Goal: Information Seeking & Learning: Learn about a topic

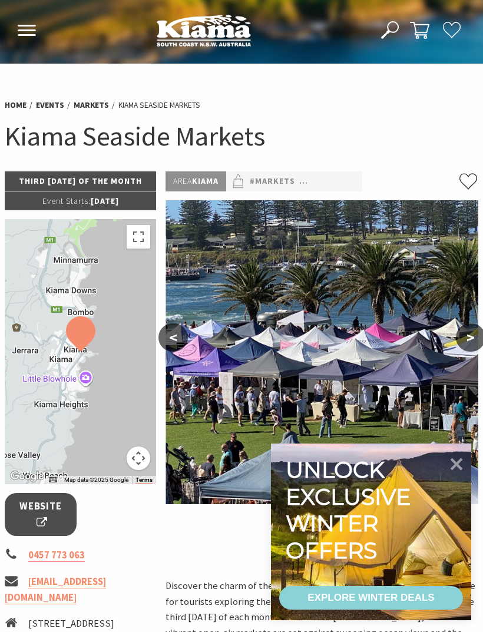
click at [459, 466] on icon at bounding box center [457, 465] width 12 height 12
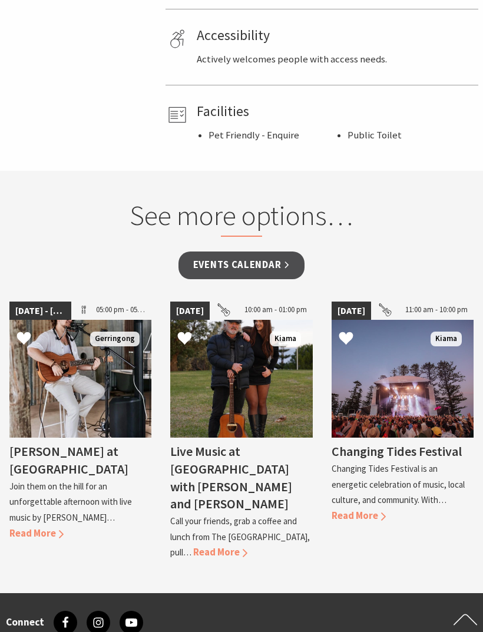
scroll to position [843, 0]
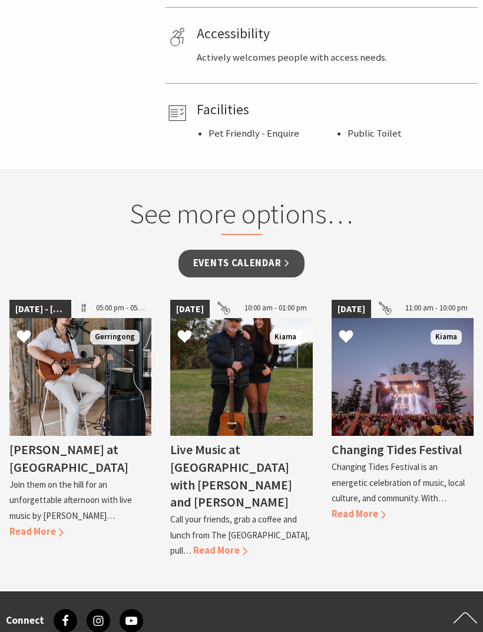
click at [386, 509] on span "Read More" at bounding box center [359, 515] width 54 height 12
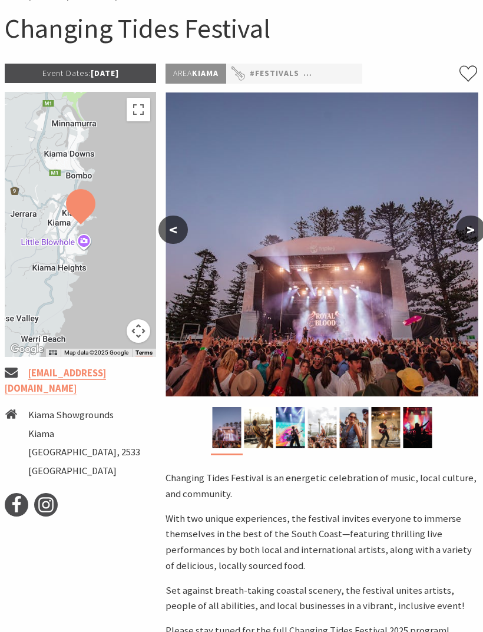
scroll to position [65, 0]
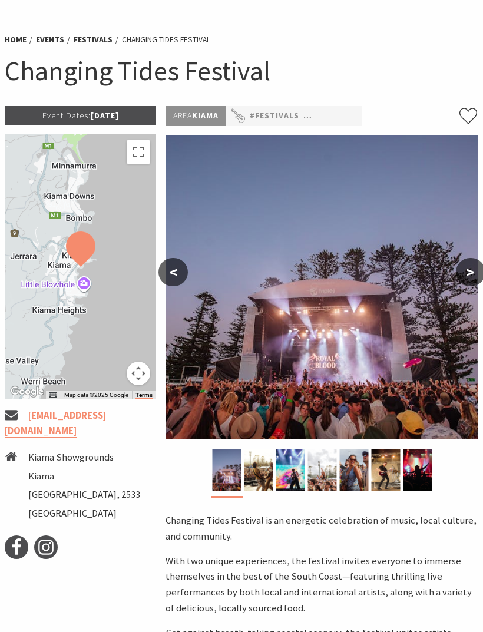
click at [48, 42] on link "Events" at bounding box center [50, 39] width 28 height 11
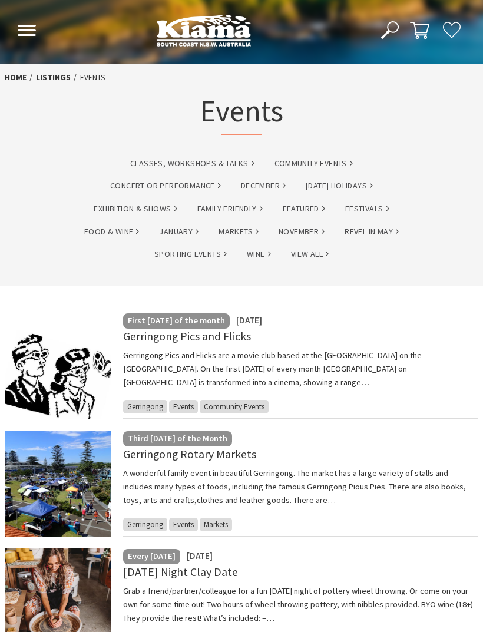
click at [308, 230] on link "November" at bounding box center [302, 232] width 46 height 14
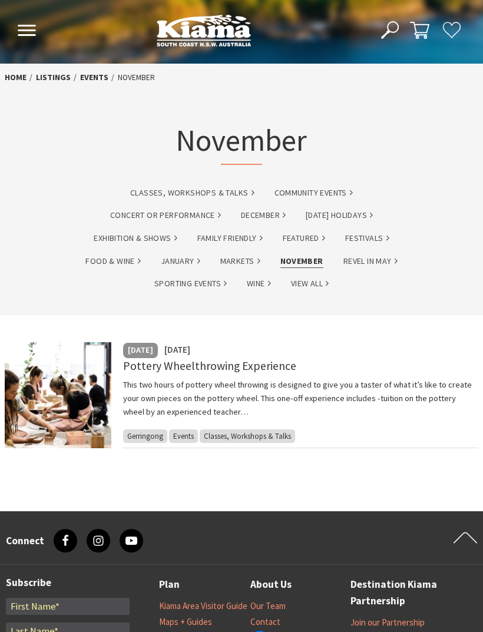
click at [314, 288] on link "View All" at bounding box center [310, 284] width 38 height 14
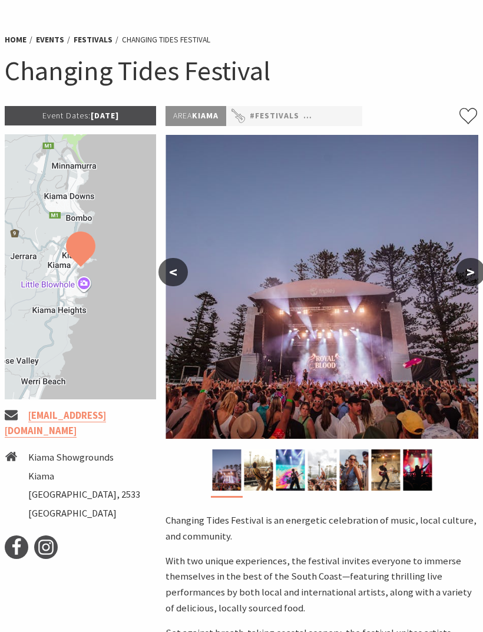
scroll to position [65, 0]
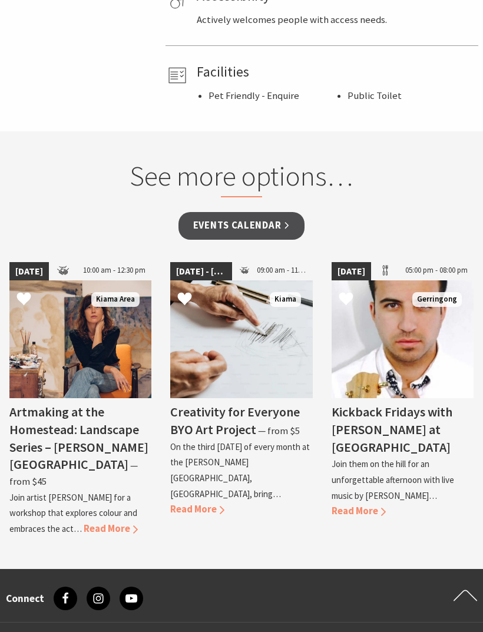
scroll to position [881, 0]
click at [278, 219] on link "Events Calendar" at bounding box center [242, 226] width 127 height 28
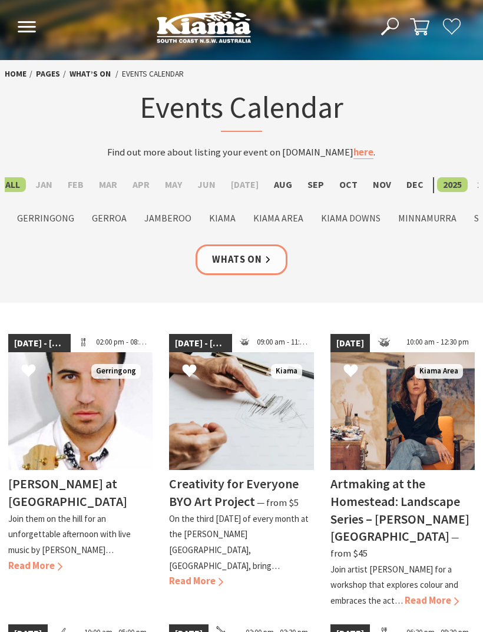
scroll to position [4, 0]
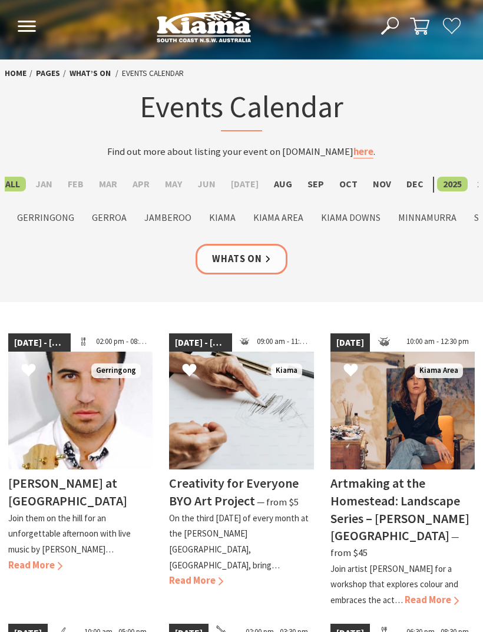
click at [372, 188] on label "Nov" at bounding box center [382, 184] width 30 height 15
click at [0, 0] on input "Nov" at bounding box center [0, 0] width 0 height 0
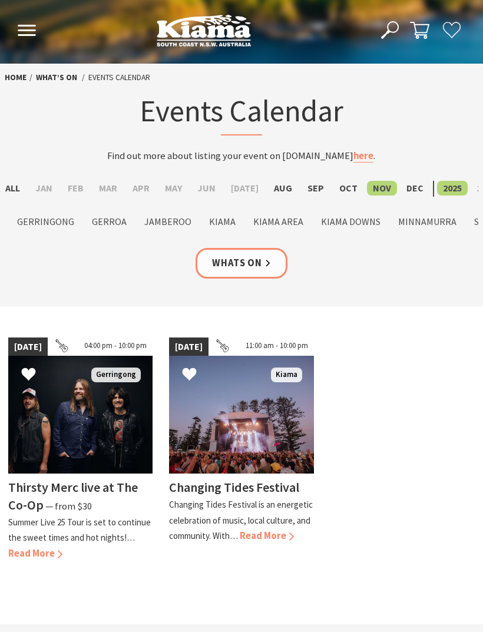
click at [39, 488] on h4 "Thirsty Merc live at The Co-Op" at bounding box center [73, 496] width 130 height 34
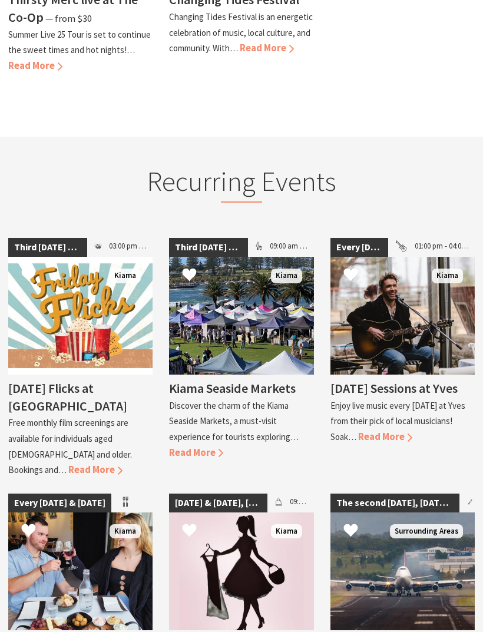
scroll to position [479, 0]
